Goal: Transaction & Acquisition: Book appointment/travel/reservation

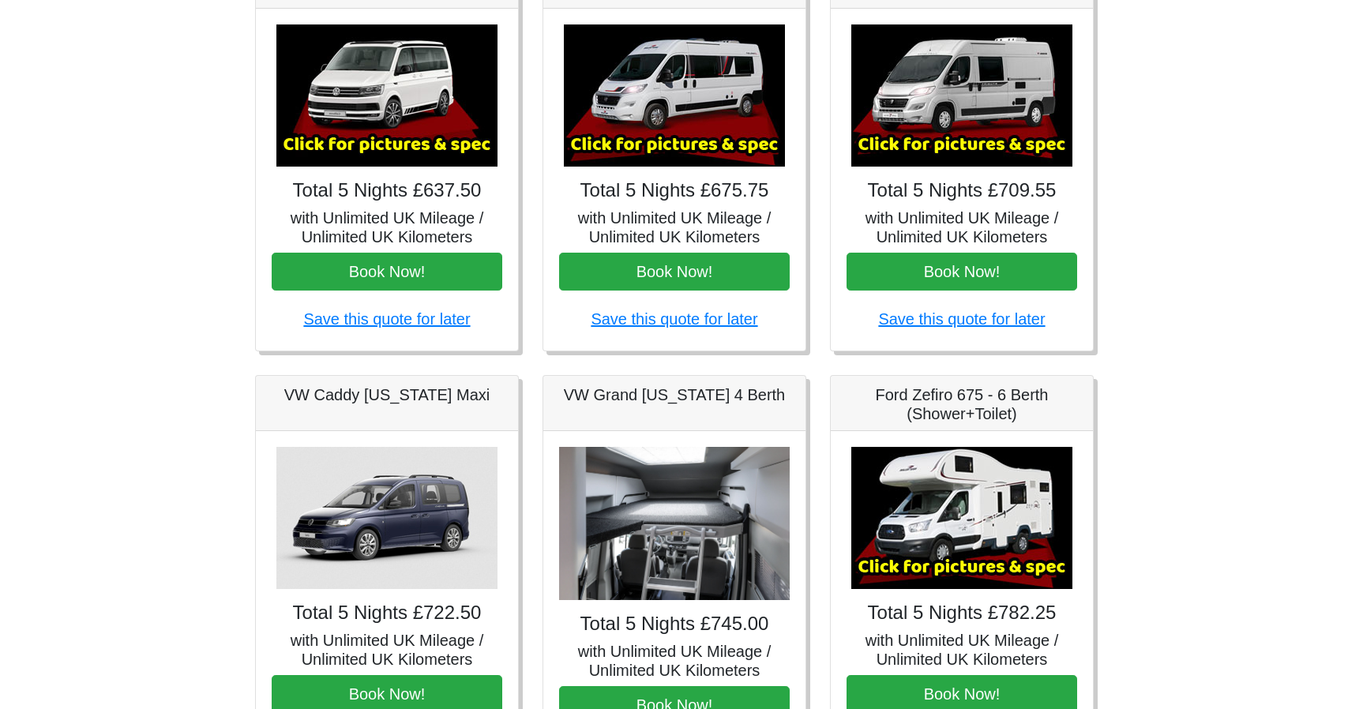
scroll to position [235, 0]
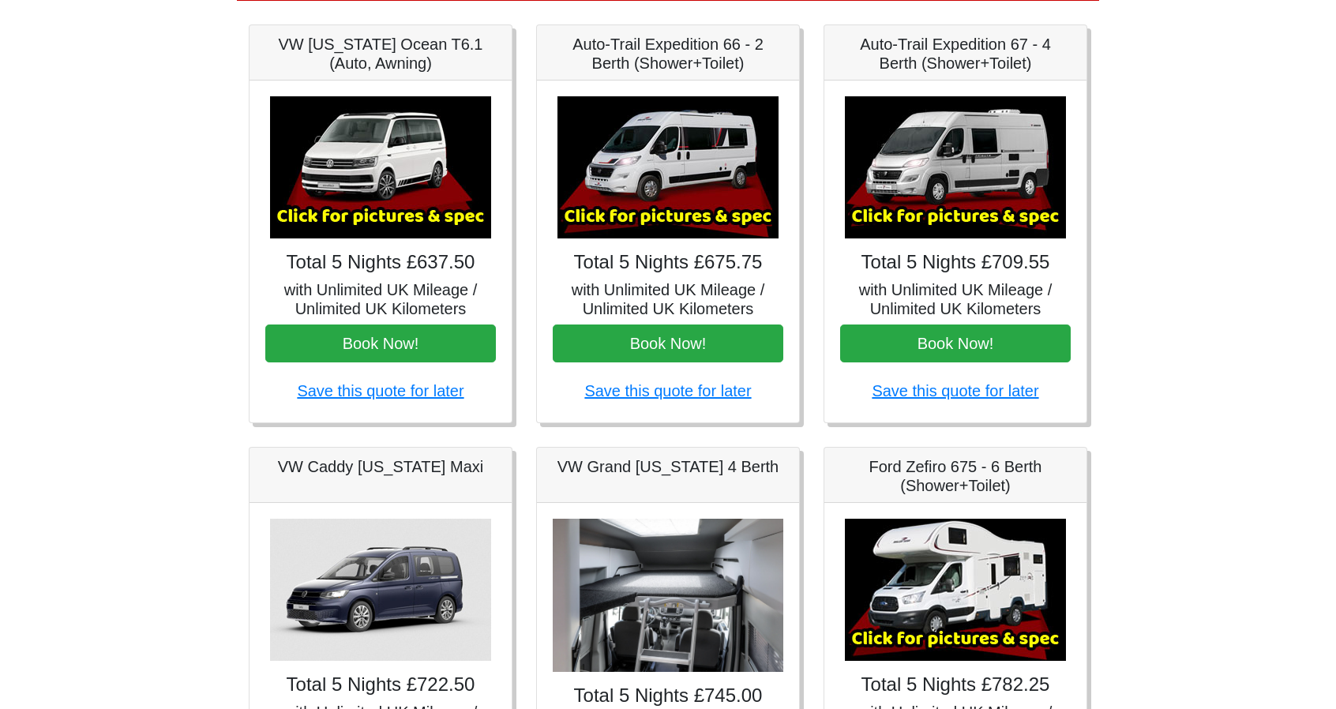
click at [391, 171] on img at bounding box center [380, 167] width 221 height 142
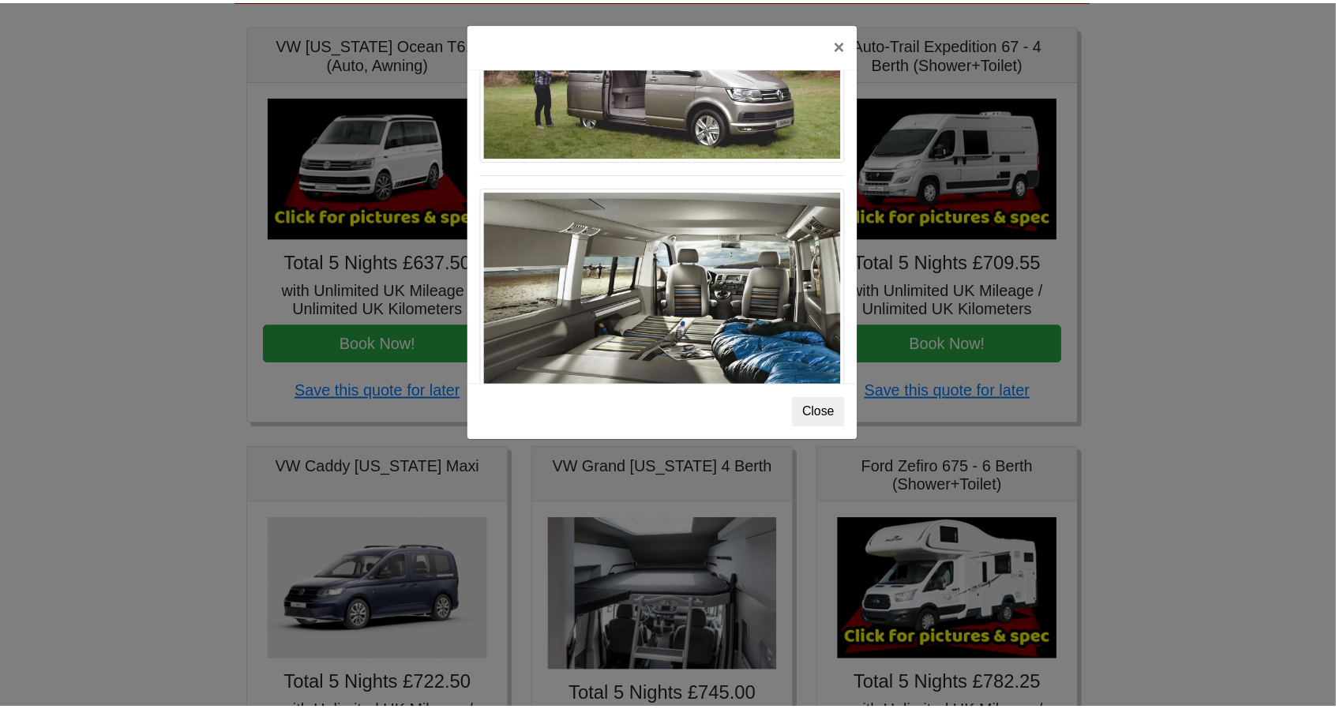
scroll to position [1718, 0]
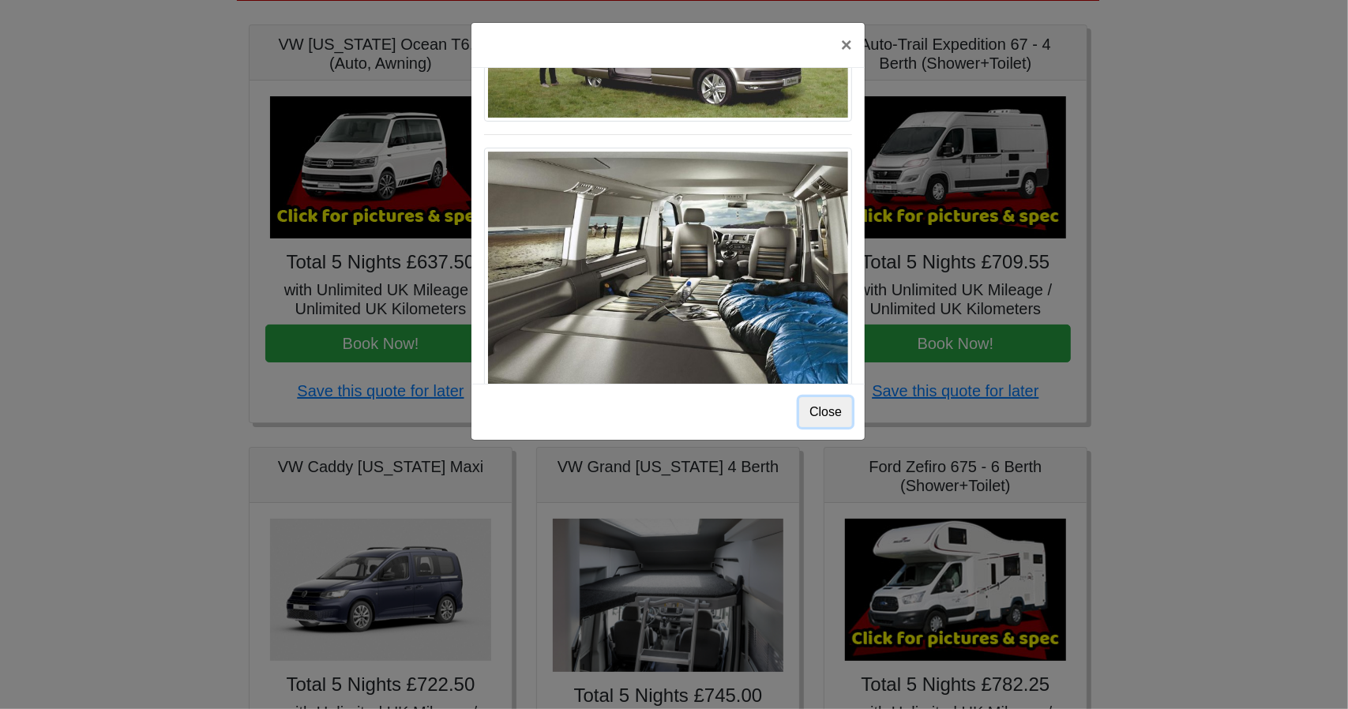
click at [821, 407] on button "Close" at bounding box center [825, 412] width 53 height 30
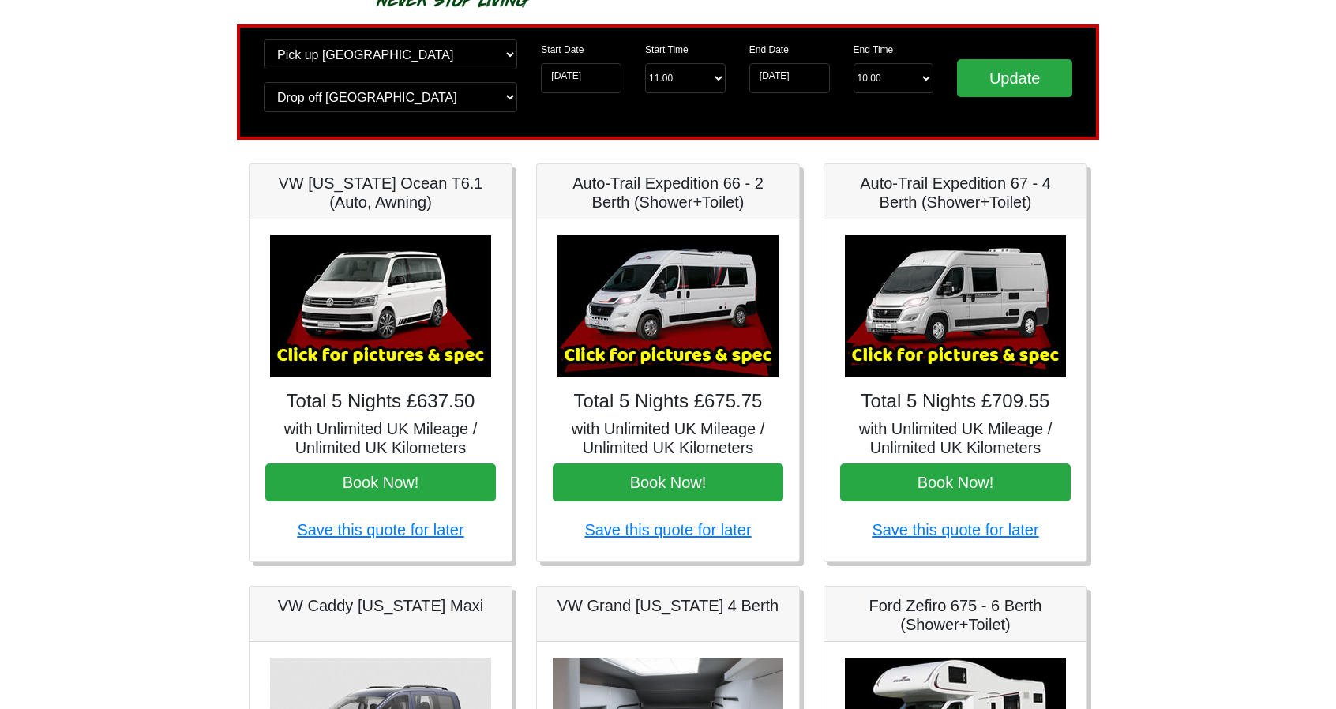
scroll to position [0, 0]
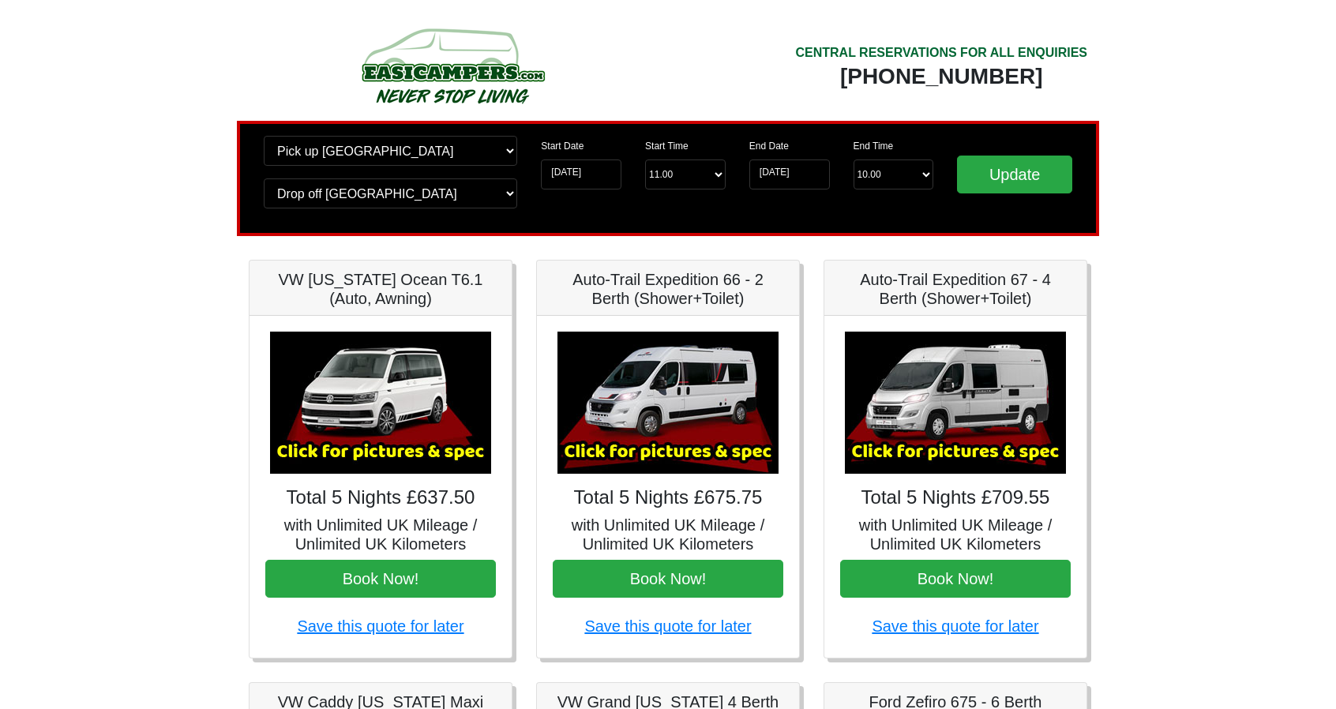
click at [368, 297] on h5 "VW California Ocean T6.1 (Auto, Awning)" at bounding box center [380, 289] width 231 height 38
click at [358, 414] on img at bounding box center [380, 403] width 221 height 142
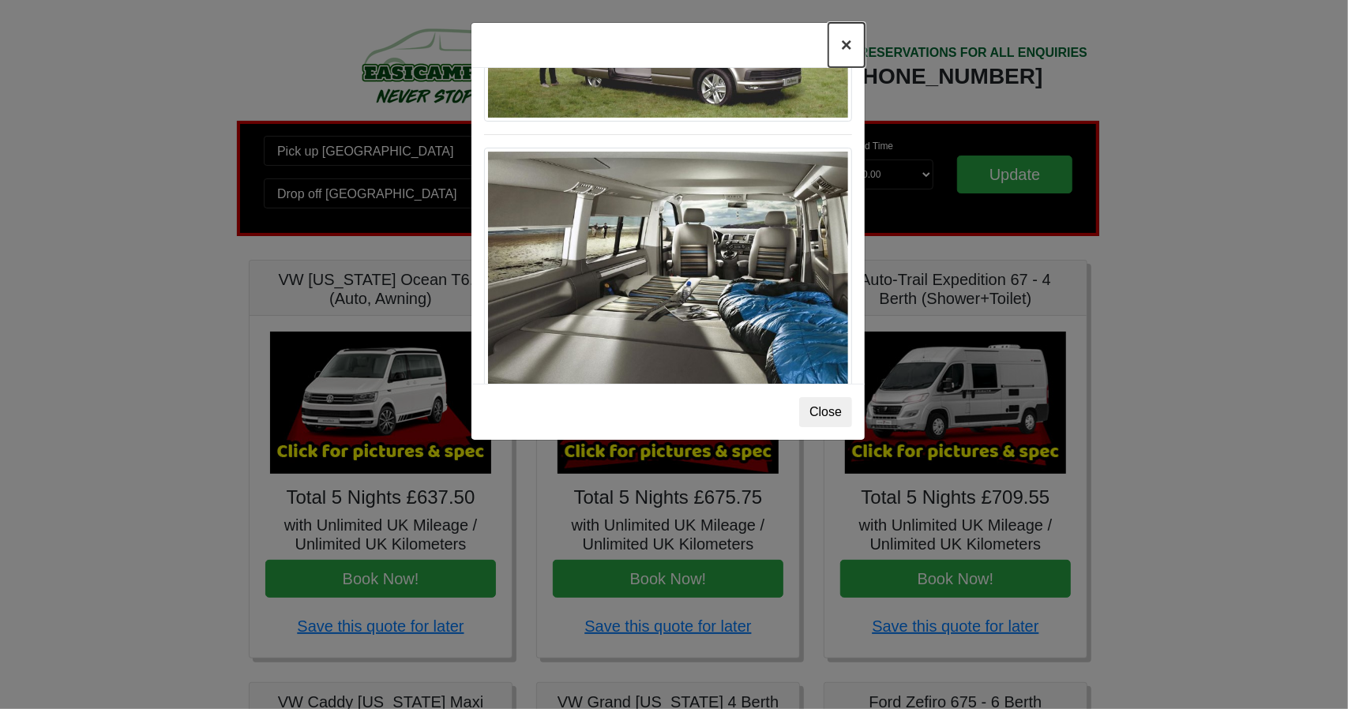
click at [843, 47] on button "×" at bounding box center [846, 45] width 36 height 44
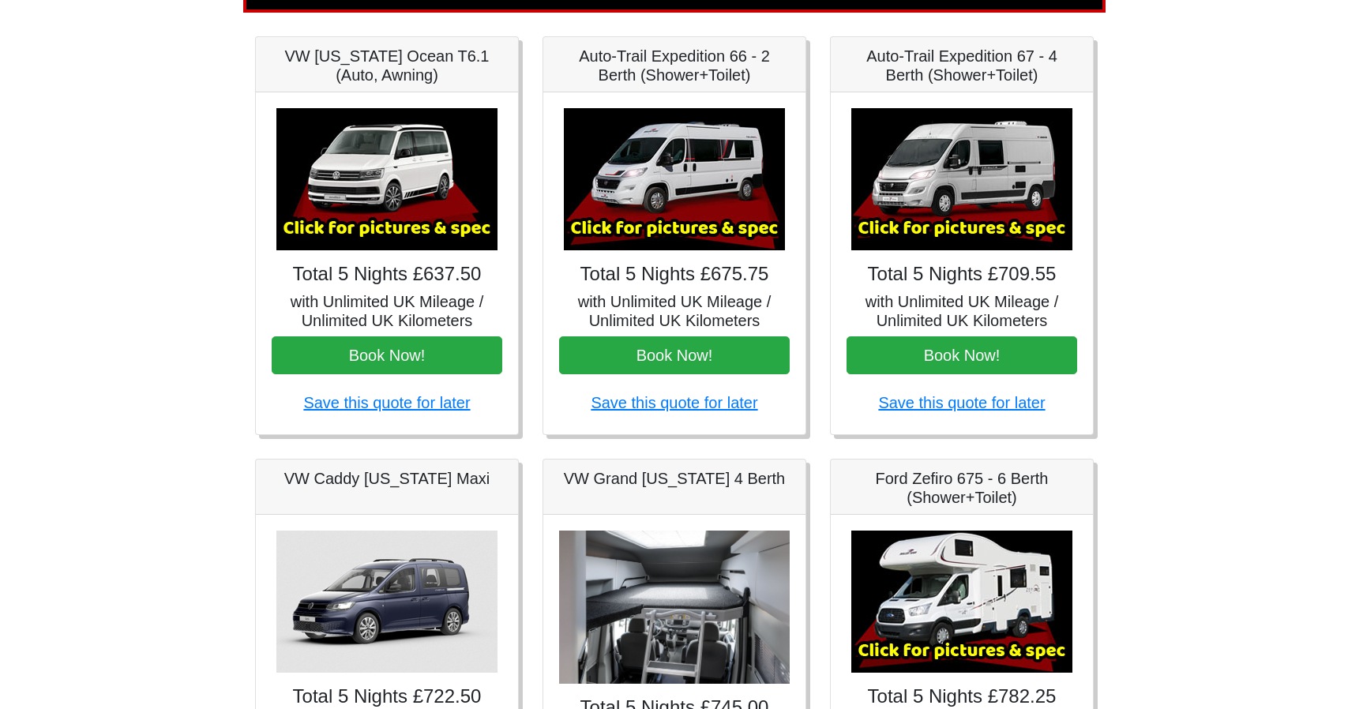
scroll to position [219, 0]
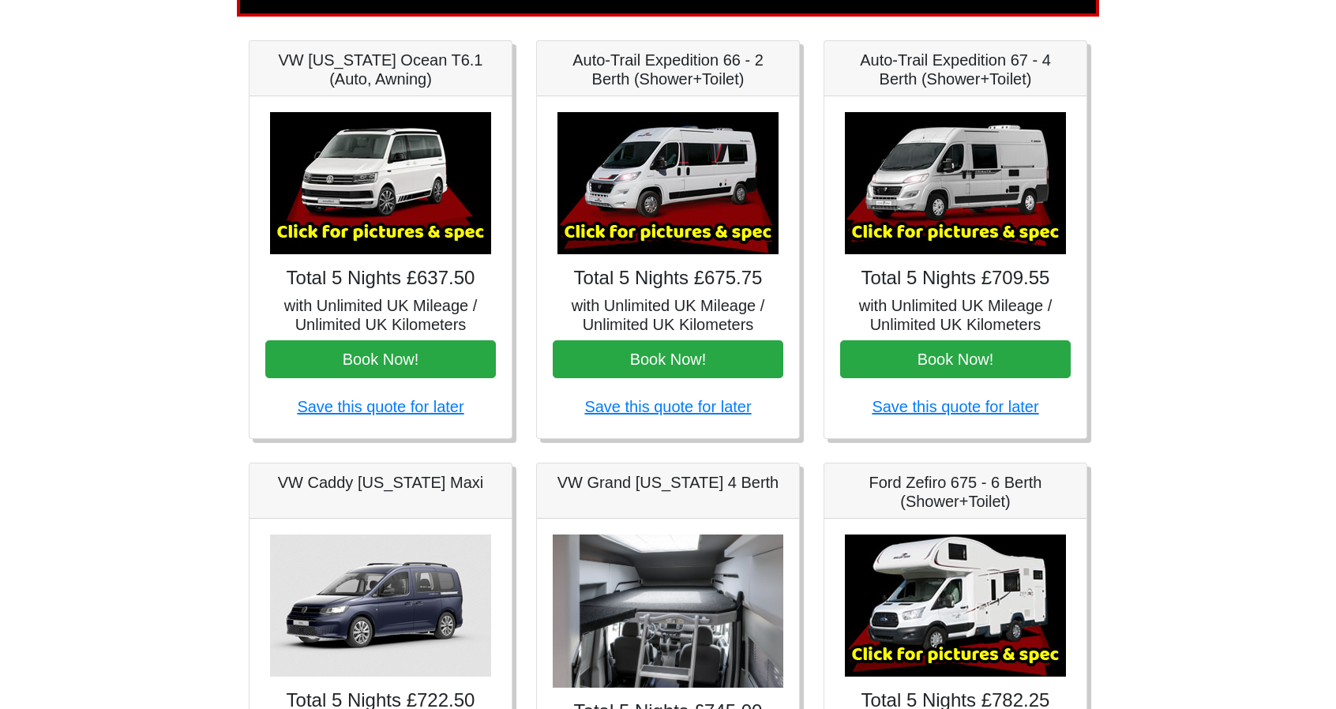
click at [643, 156] on img at bounding box center [667, 183] width 221 height 142
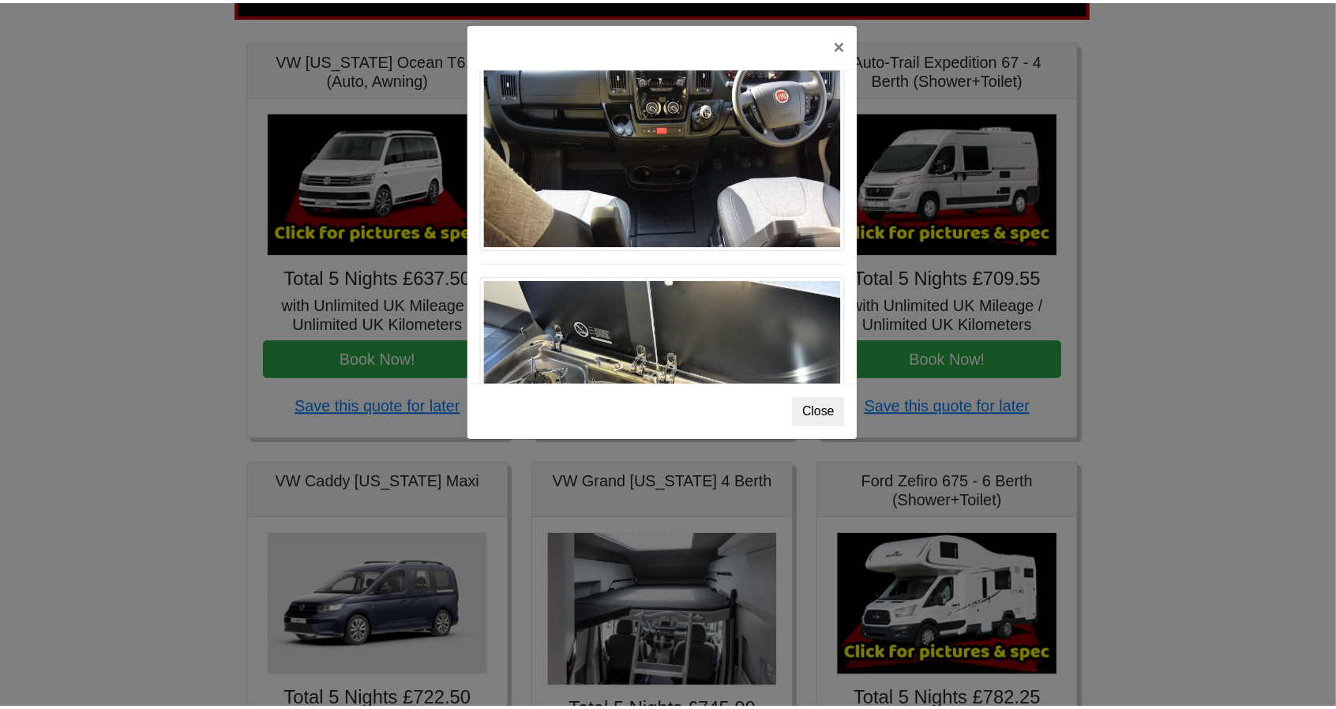
scroll to position [1638, 0]
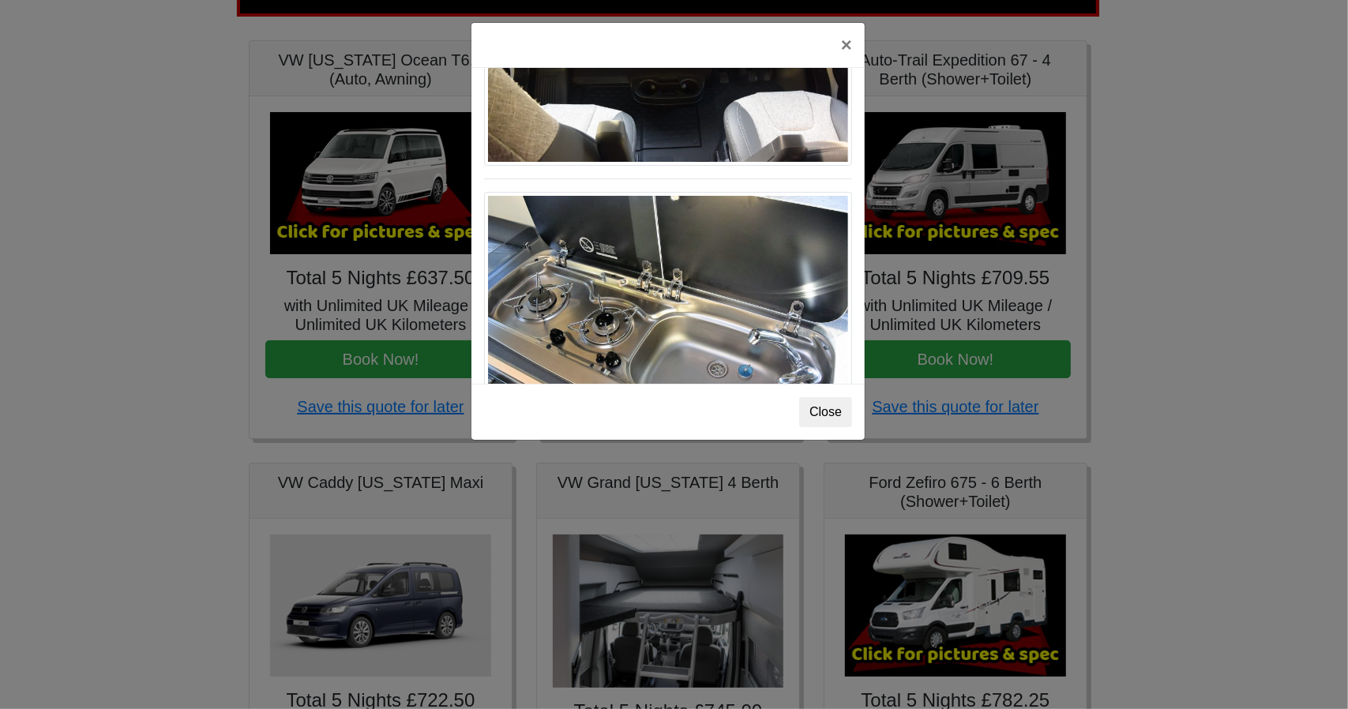
click at [673, 232] on img at bounding box center [668, 301] width 368 height 218
click at [815, 403] on button "Close" at bounding box center [825, 412] width 53 height 30
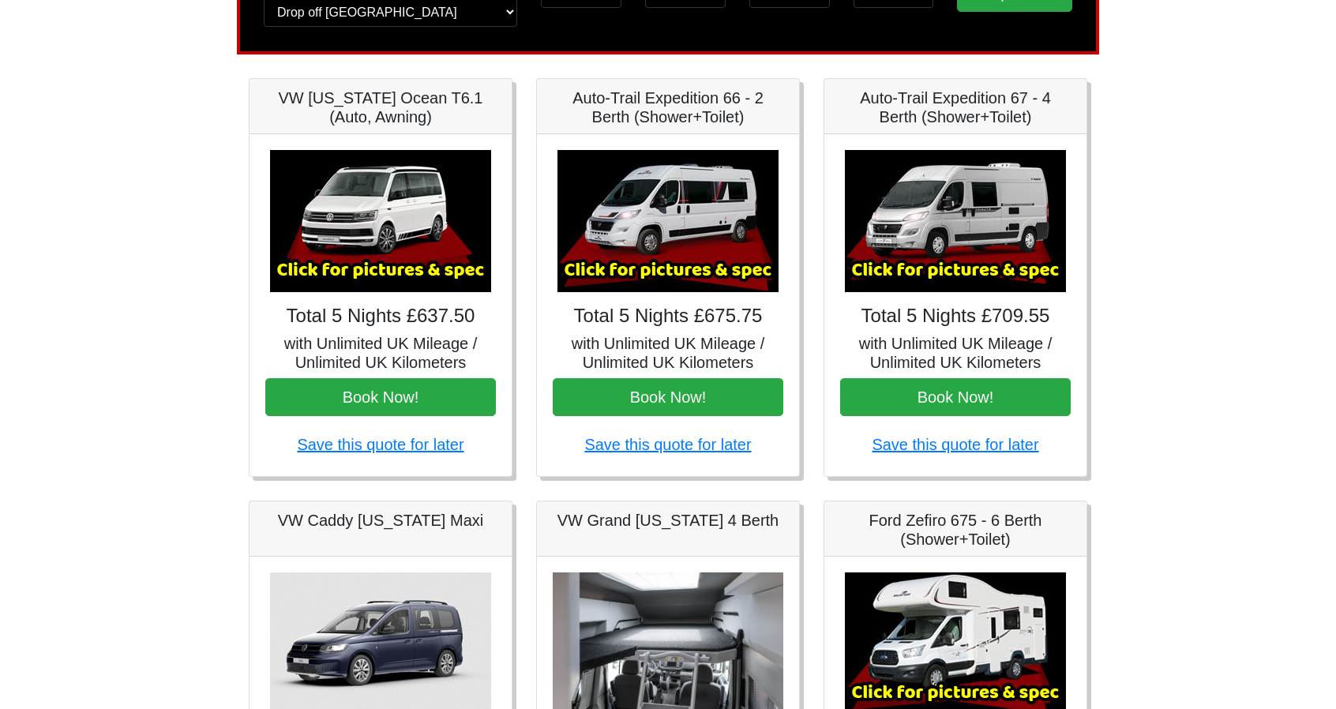
scroll to position [166, 0]
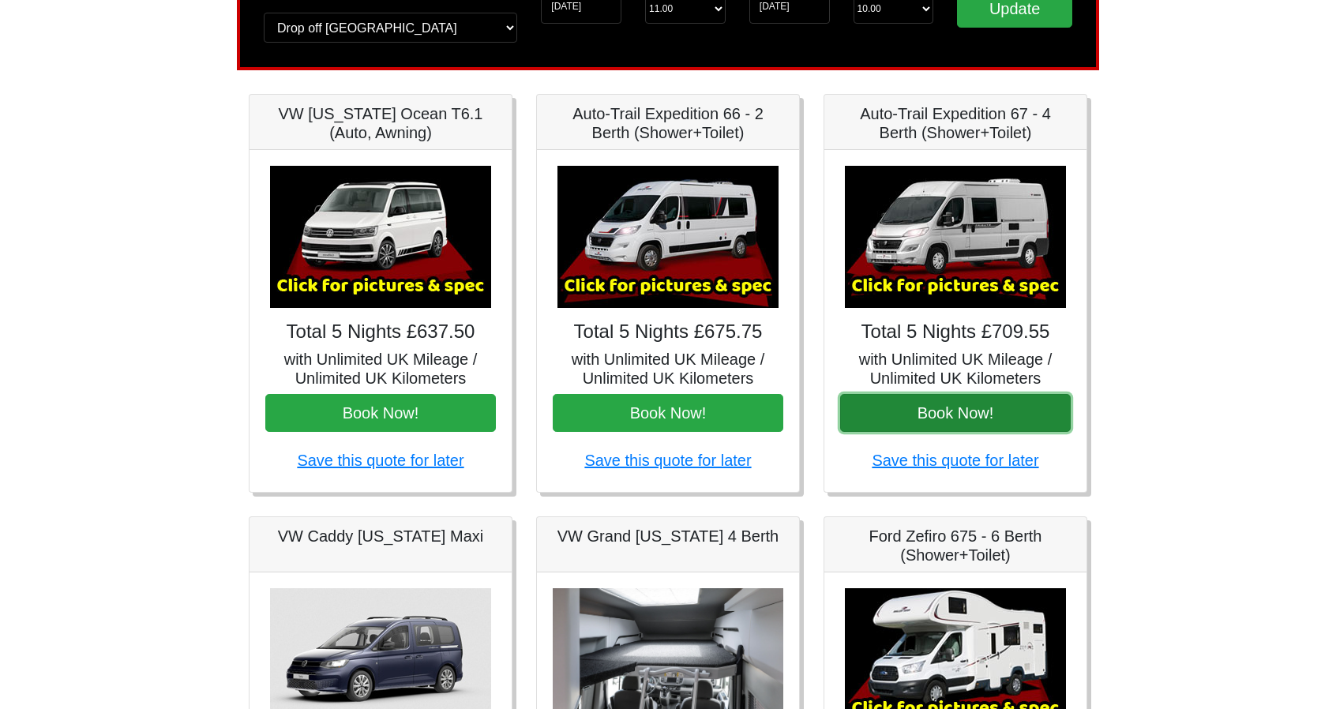
click at [973, 407] on button "Book Now!" at bounding box center [955, 413] width 231 height 38
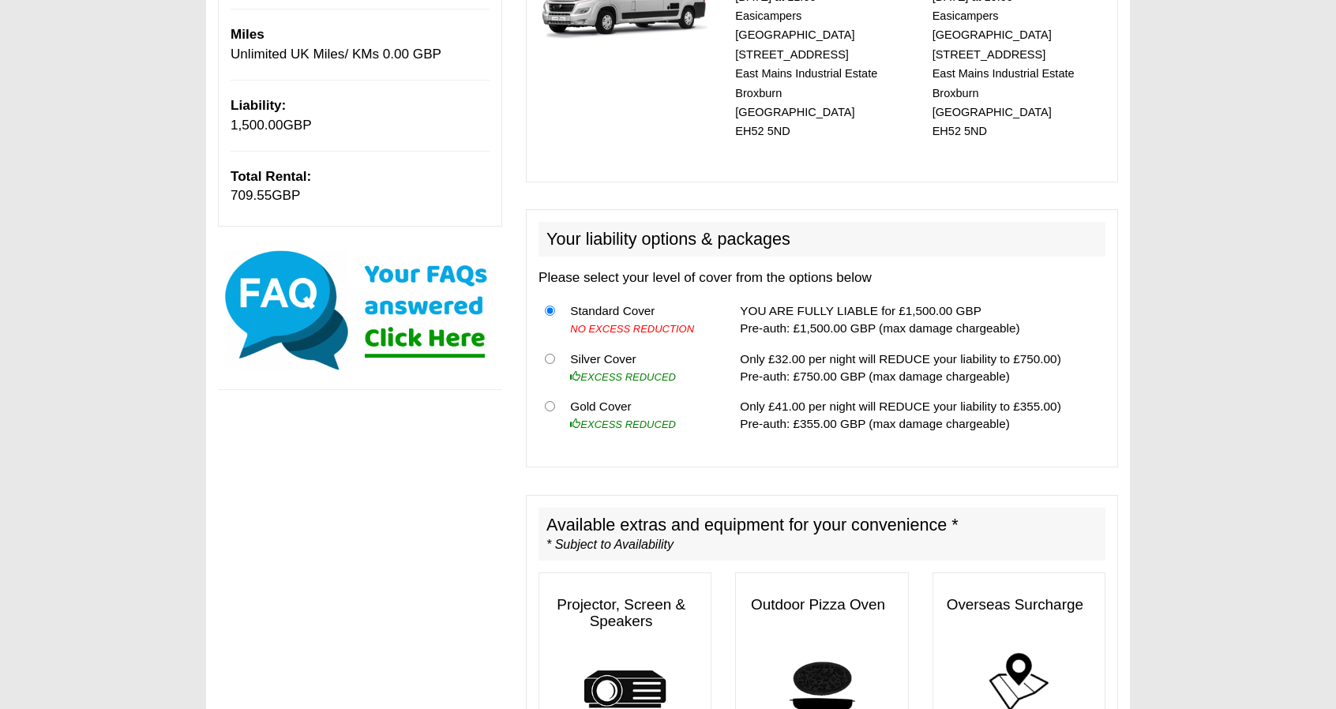
scroll to position [320, 0]
click at [546, 353] on input "radio" at bounding box center [550, 358] width 10 height 10
radio input "true"
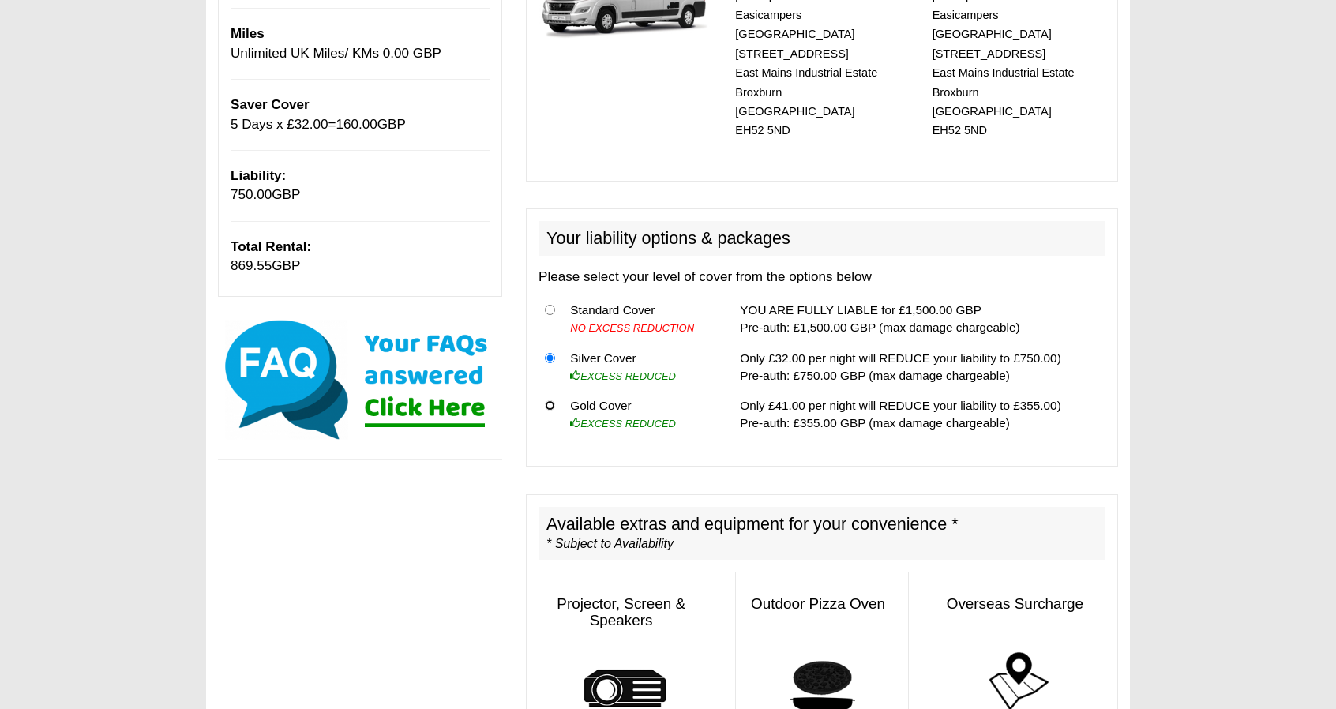
click at [549, 400] on input "radio" at bounding box center [550, 405] width 10 height 10
radio input "true"
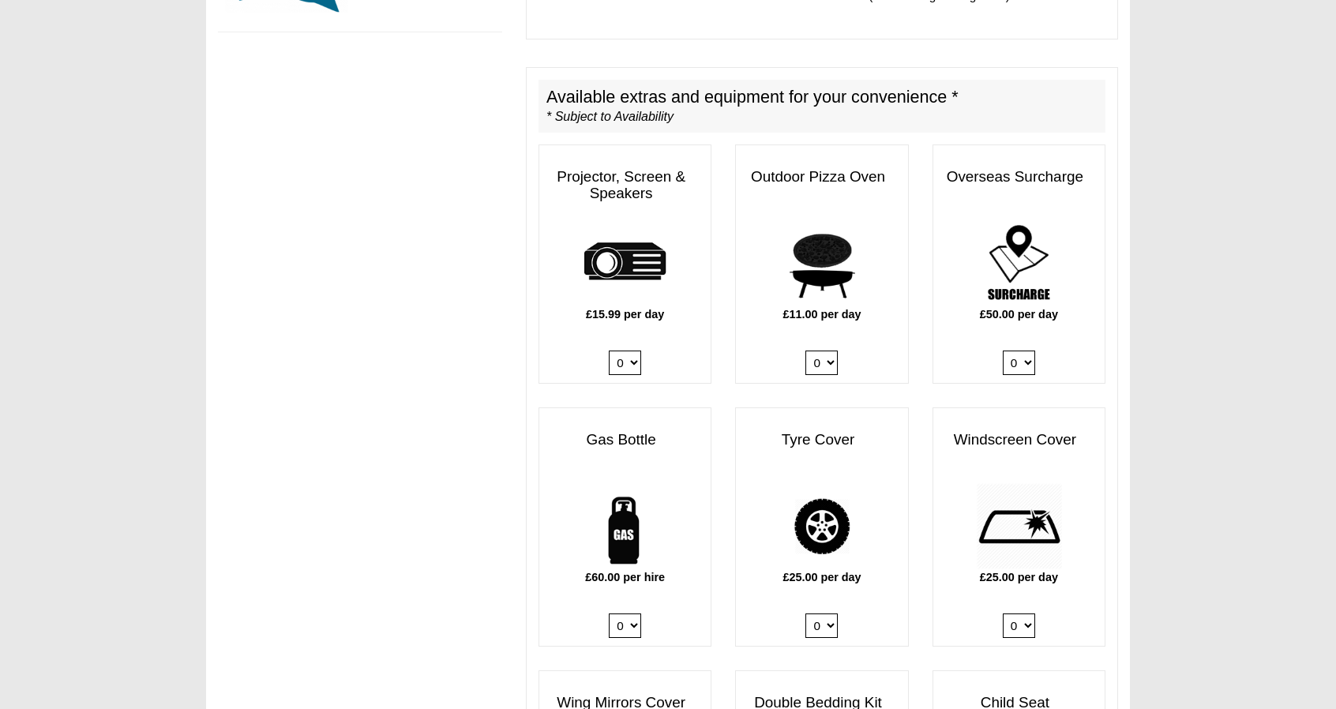
scroll to position [748, 0]
drag, startPoint x: 943, startPoint y: 436, endPoint x: 1205, endPoint y: 542, distance: 281.9
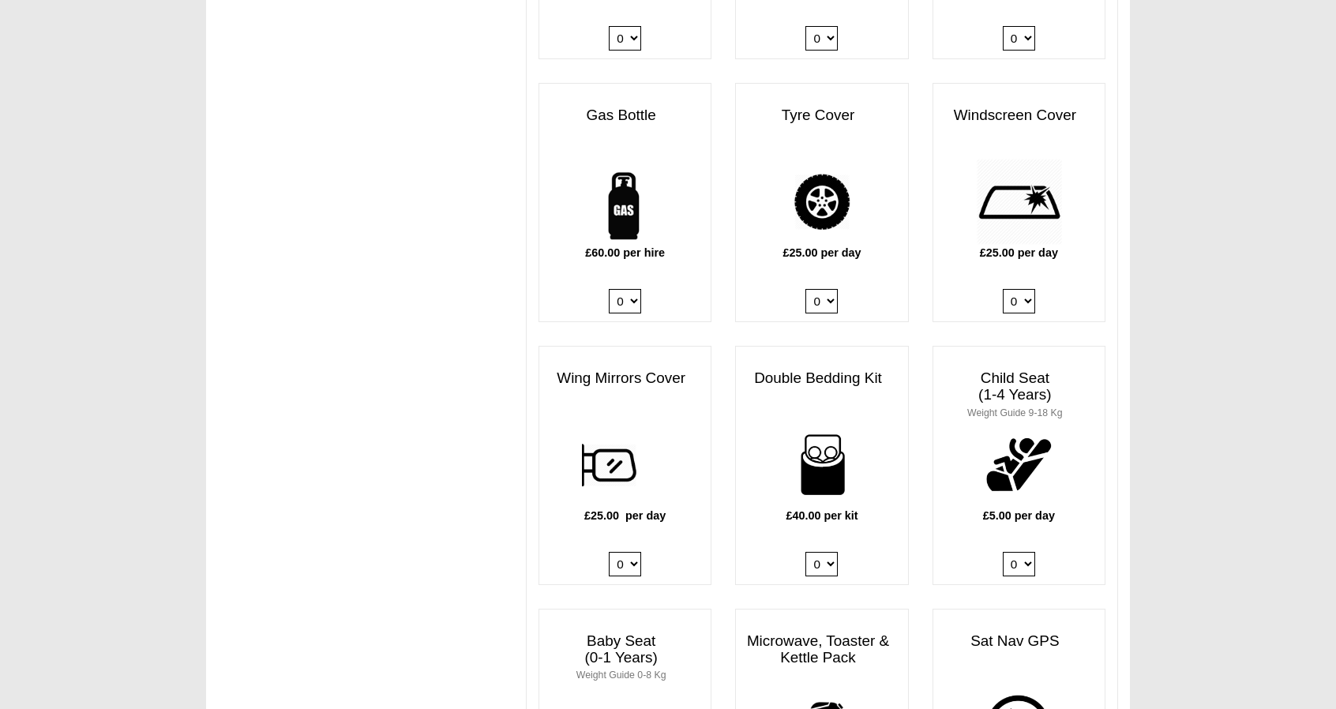
scroll to position [1073, 0]
drag, startPoint x: 1135, startPoint y: 457, endPoint x: 1226, endPoint y: 557, distance: 134.7
click at [1226, 557] on body "[DATE] ------- 2025 ------- Sorry, you dont qualify :( CENTRAL RESERVATIONS FOR…" at bounding box center [668, 476] width 1336 height 3099
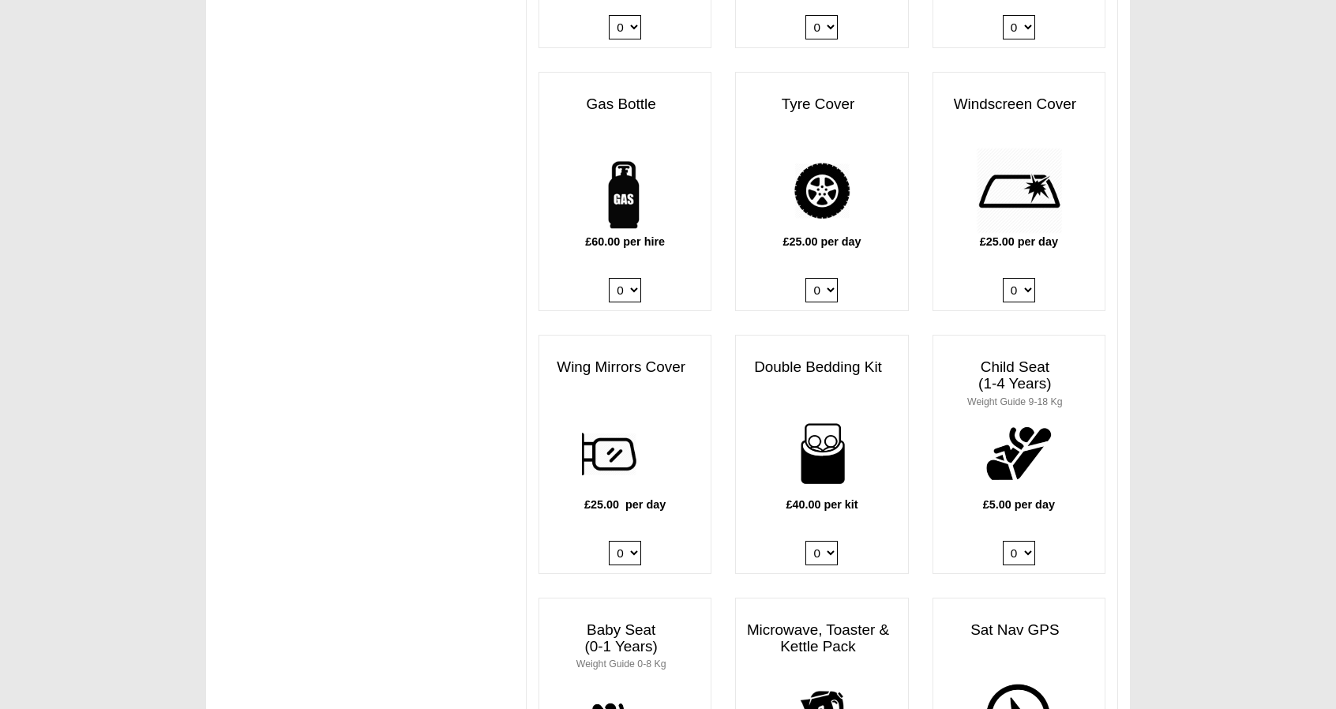
scroll to position [1084, 0]
click at [1226, 557] on body "[DATE] ------- 2025 ------- Sorry, you dont qualify :( CENTRAL RESERVATIONS FOR…" at bounding box center [668, 465] width 1336 height 3099
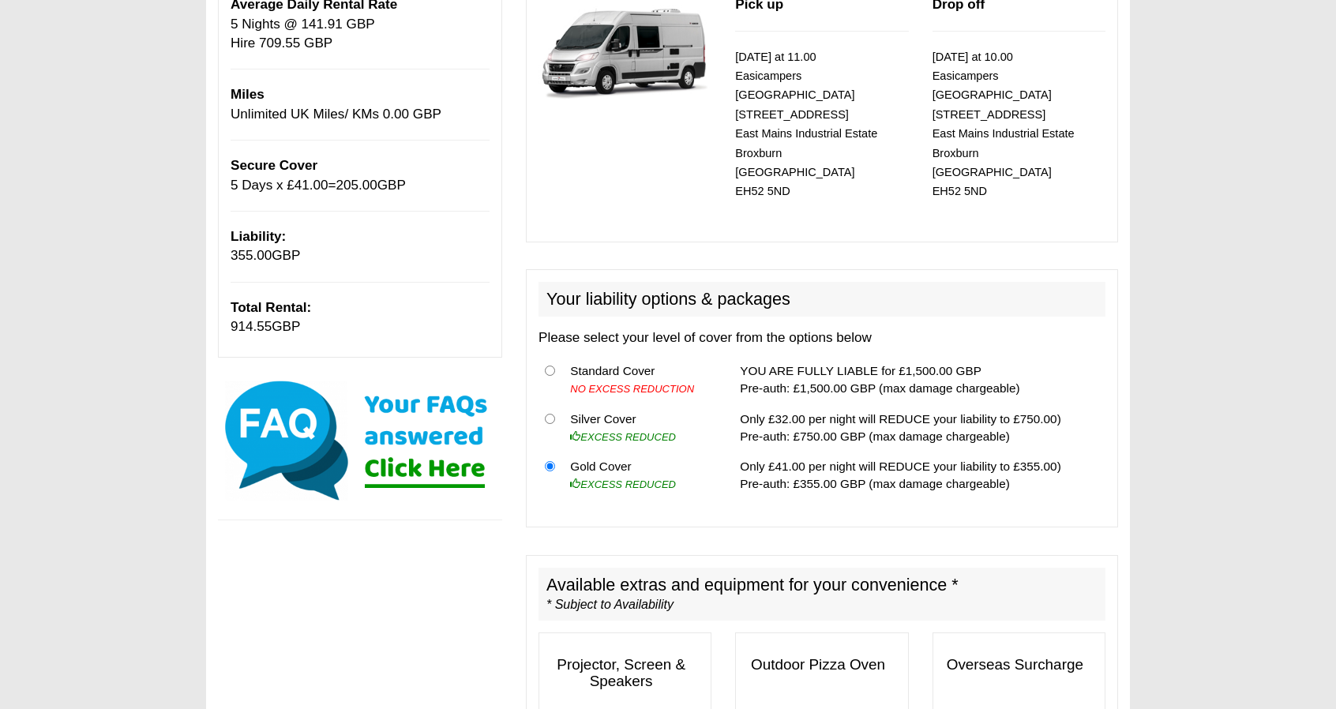
scroll to position [0, 0]
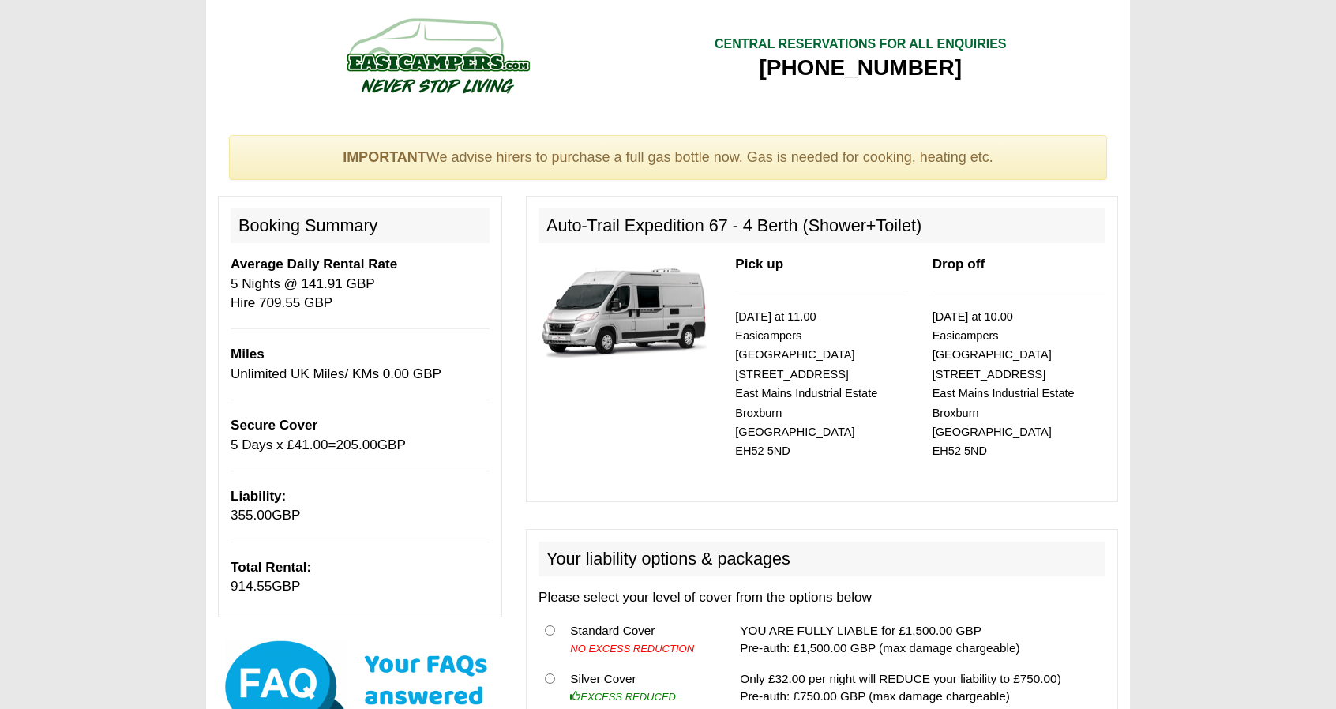
drag, startPoint x: 1179, startPoint y: 558, endPoint x: 226, endPoint y: 290, distance: 989.9
click at [226, 290] on div "Booking Summary Average Daily Rental Rate 5 Nights @ 141.91 GBP Hire 709.55 GBP…" at bounding box center [360, 406] width 284 height 421
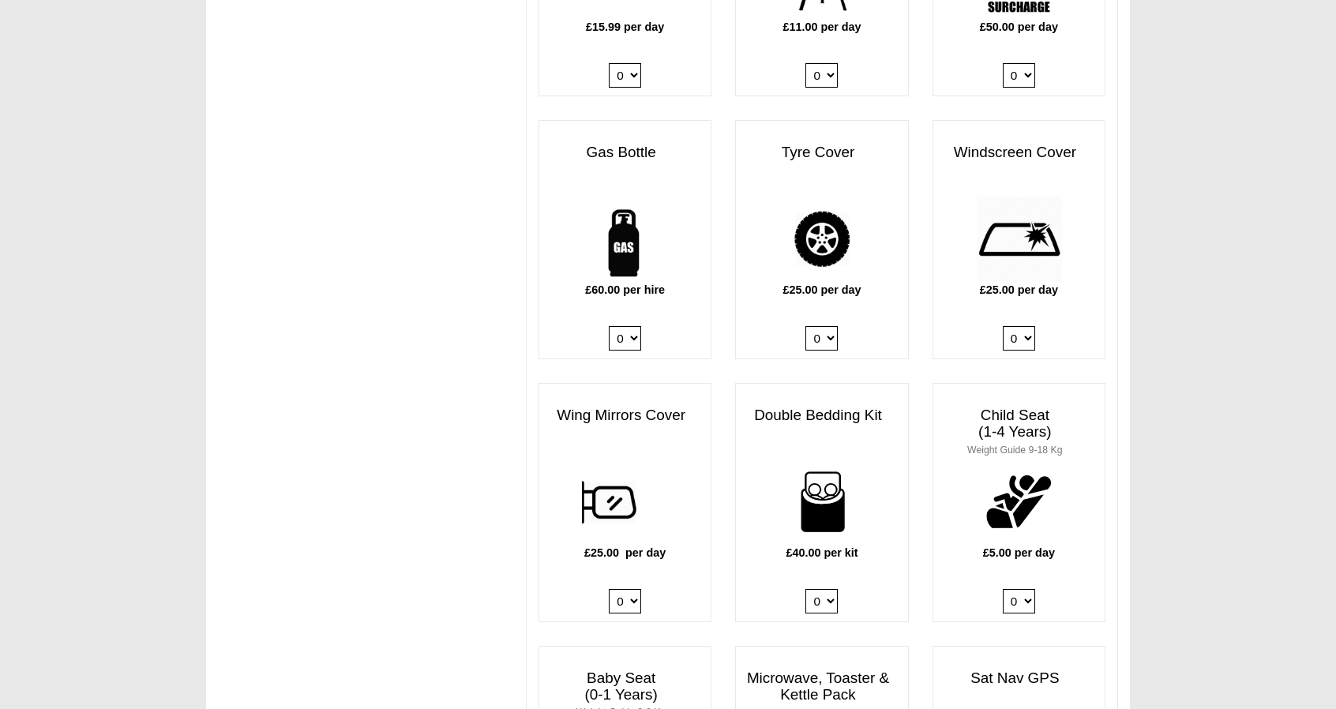
scroll to position [1036, 0]
